Goal: Download file/media

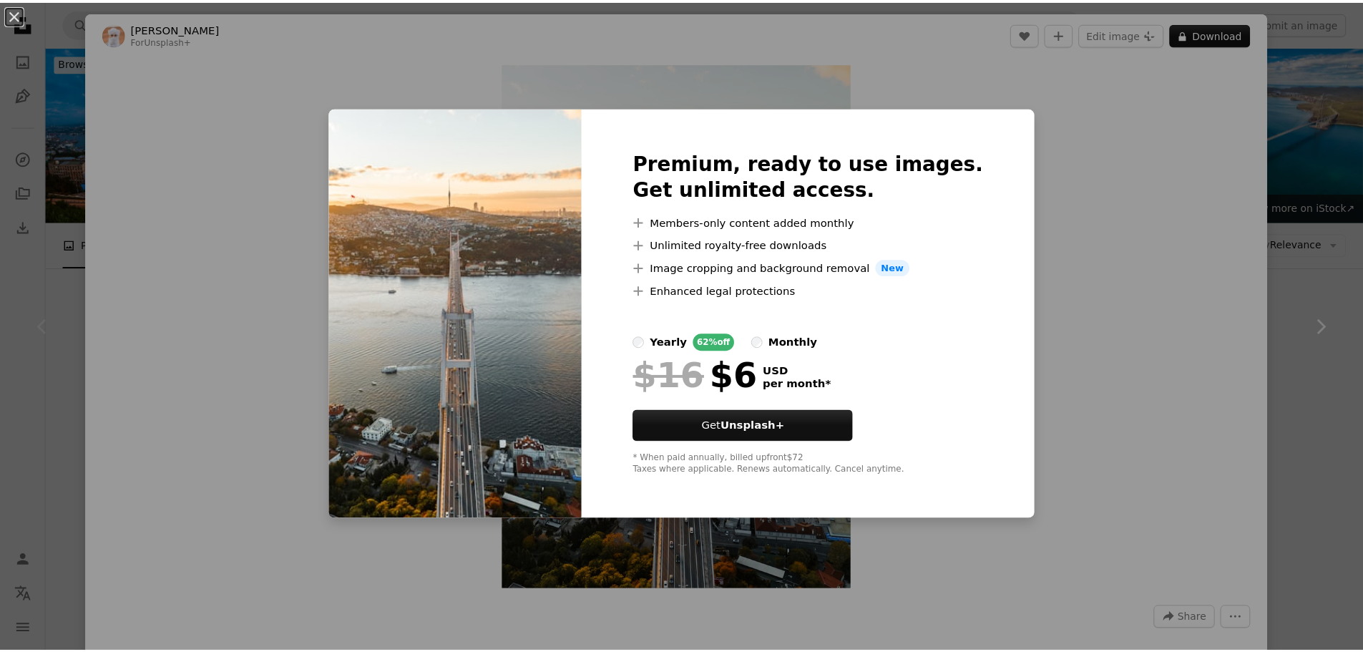
scroll to position [286, 0]
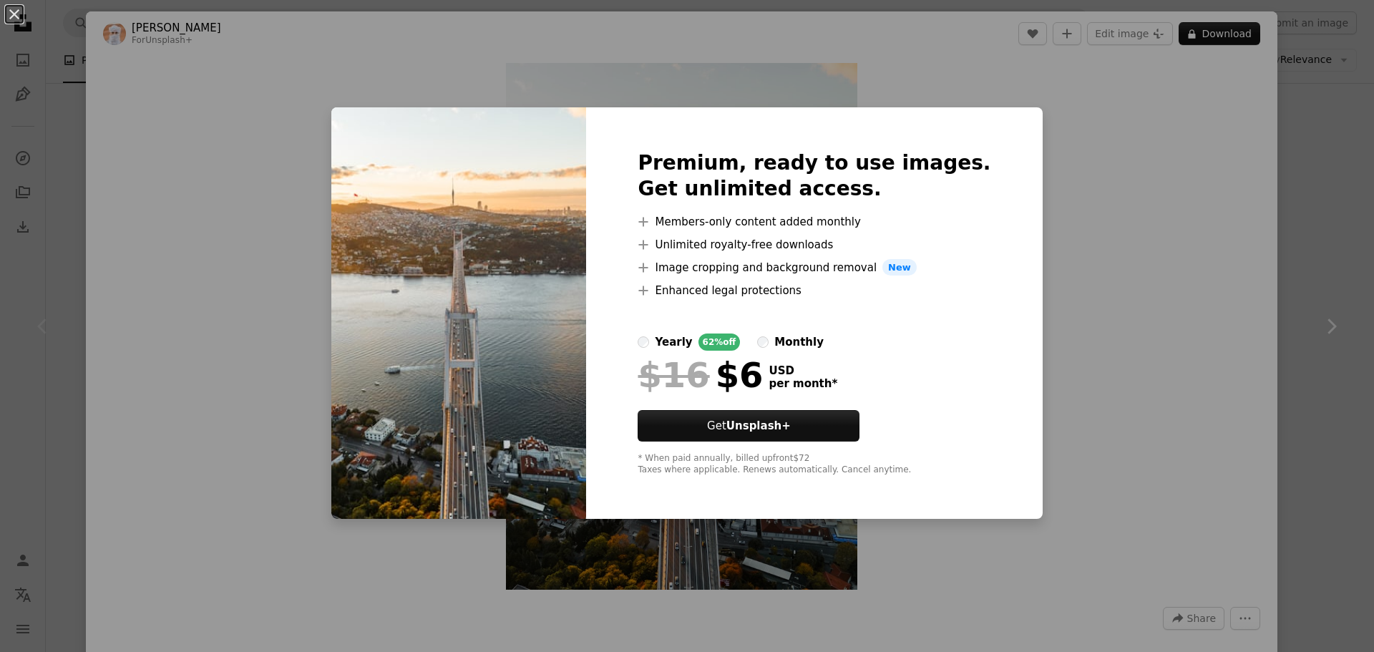
click at [235, 49] on div "An X shape Premium, ready to use images. Get unlimited access. A plus sign Memb…" at bounding box center [687, 326] width 1374 height 652
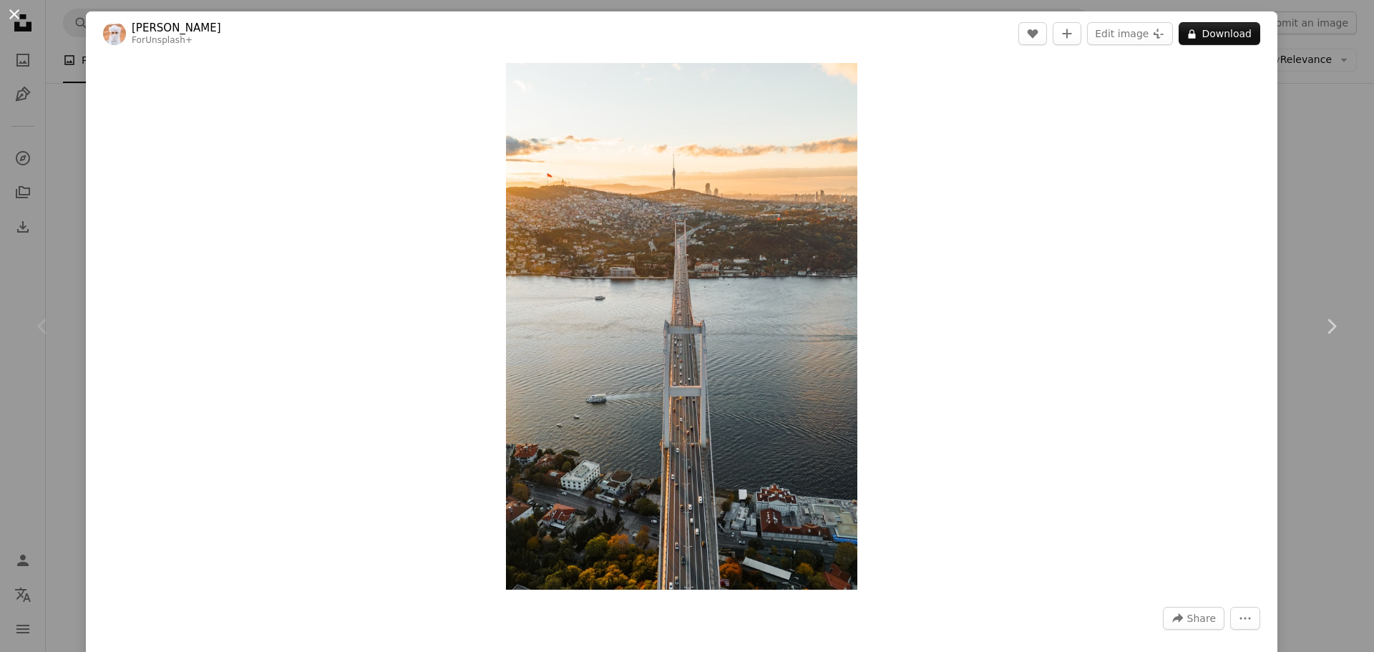
click at [11, 19] on button "An X shape" at bounding box center [14, 14] width 17 height 17
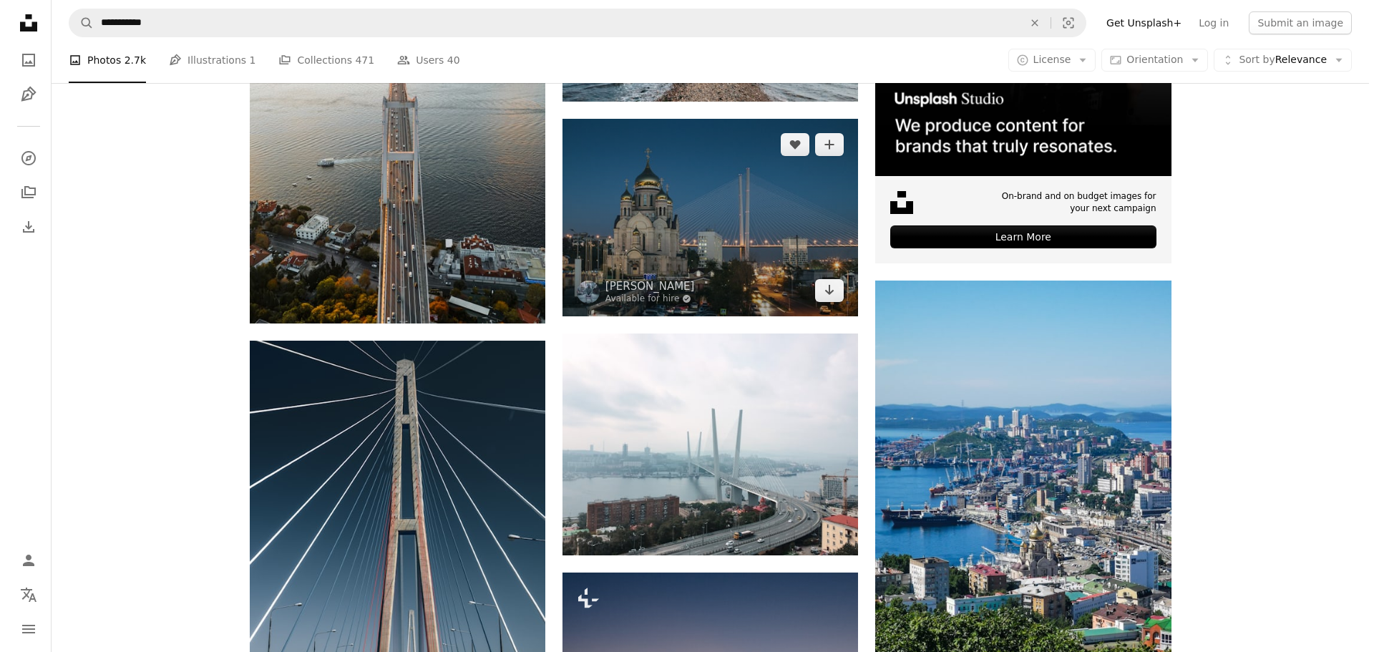
scroll to position [501, 0]
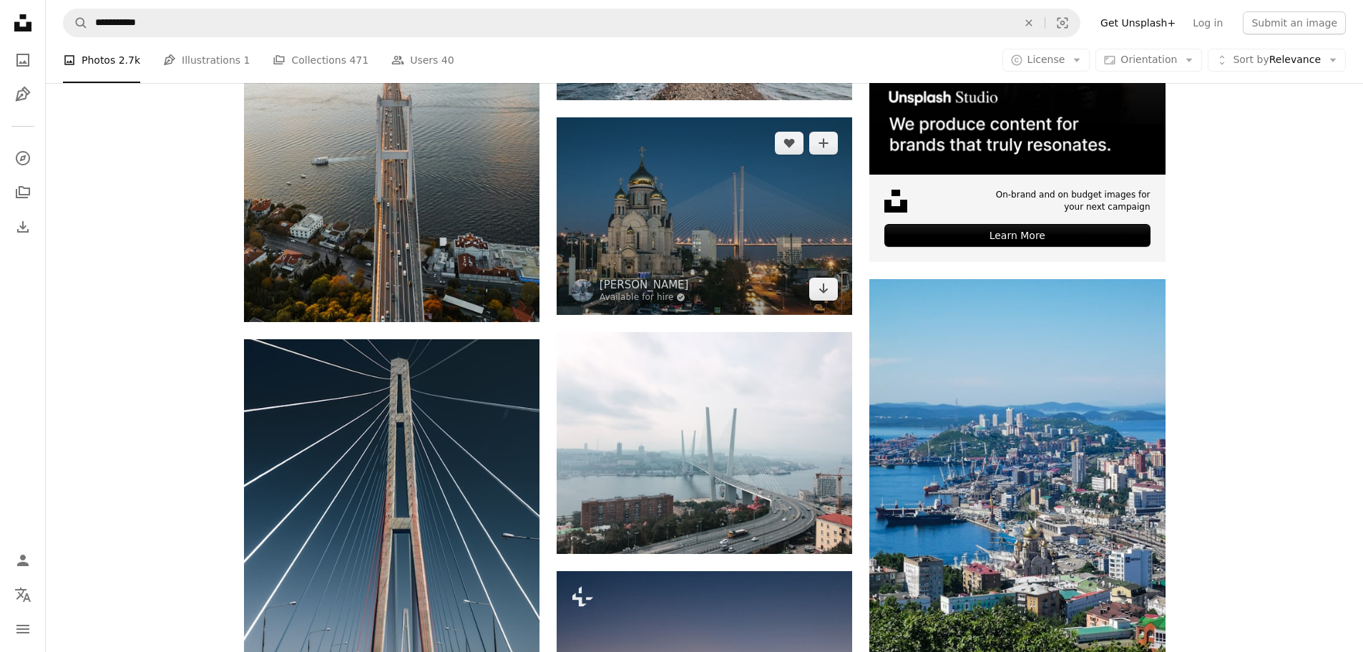
click at [702, 277] on img at bounding box center [704, 215] width 295 height 197
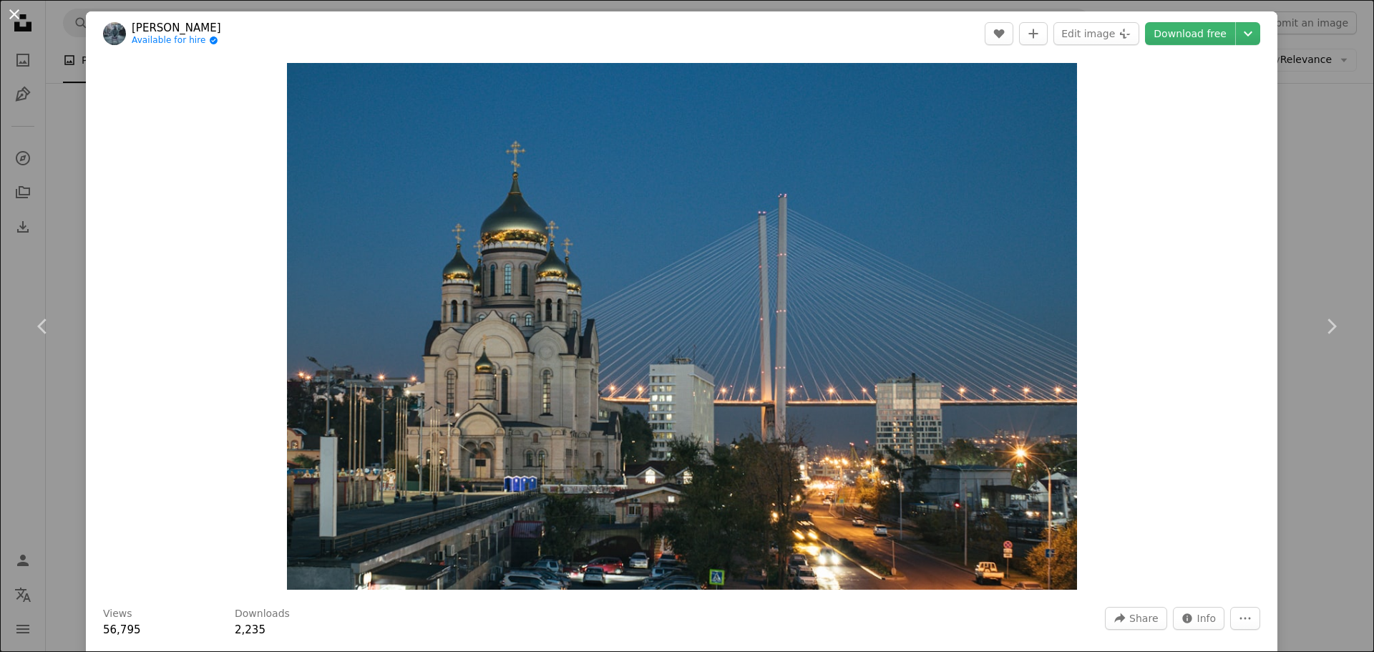
click at [11, 10] on button "An X shape" at bounding box center [14, 14] width 17 height 17
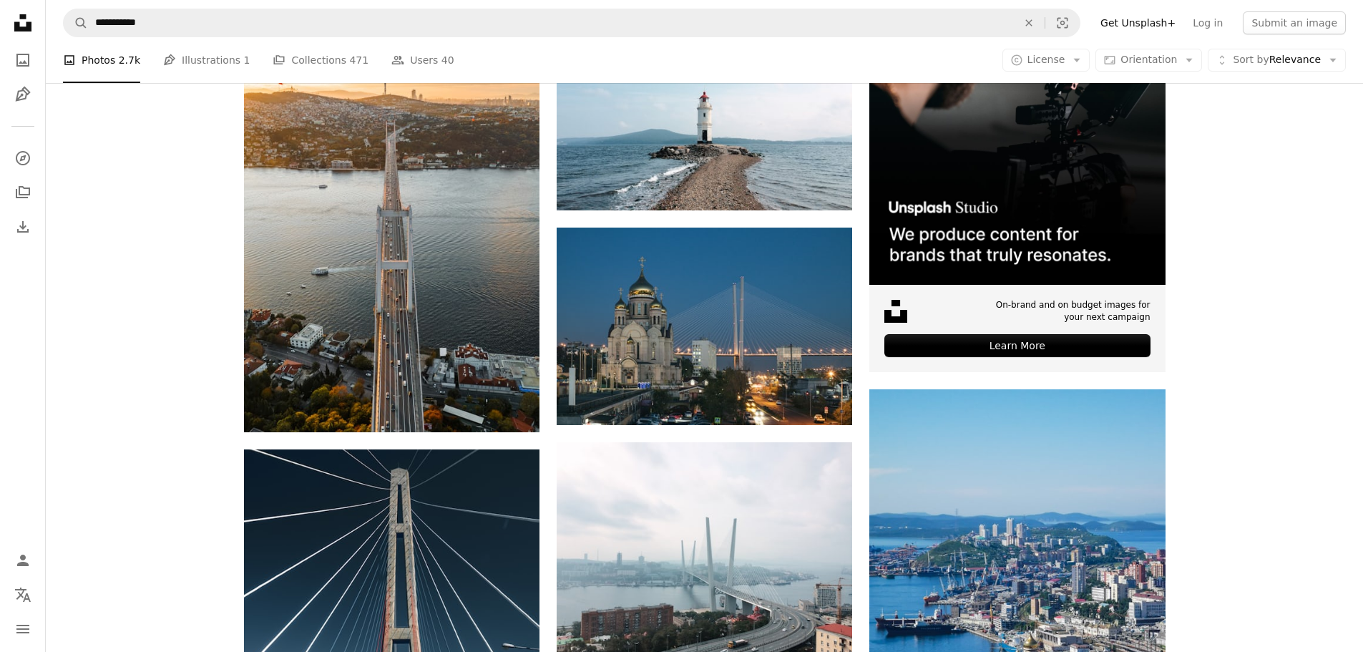
scroll to position [185, 0]
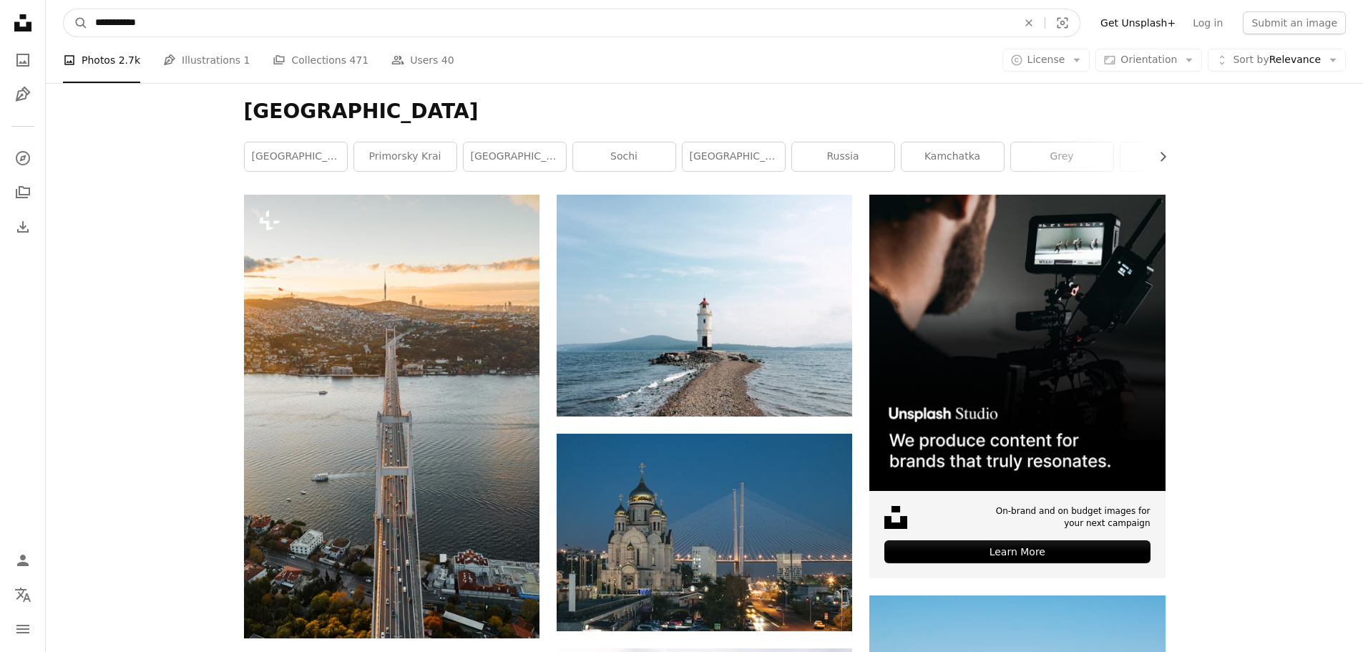
drag, startPoint x: 240, startPoint y: 21, endPoint x: 15, endPoint y: 21, distance: 225.4
type input "*********"
click at [64, 9] on button "A magnifying glass" at bounding box center [76, 22] width 24 height 27
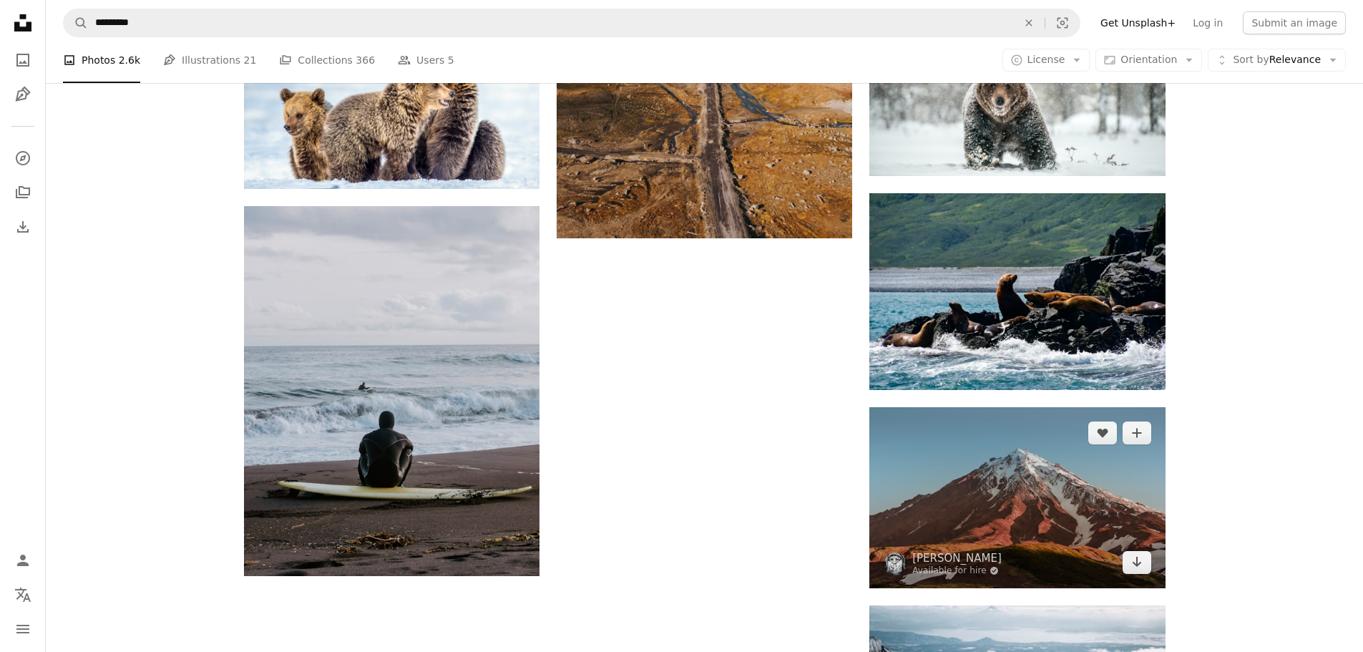
scroll to position [1646, 0]
